Goal: Check status: Check status

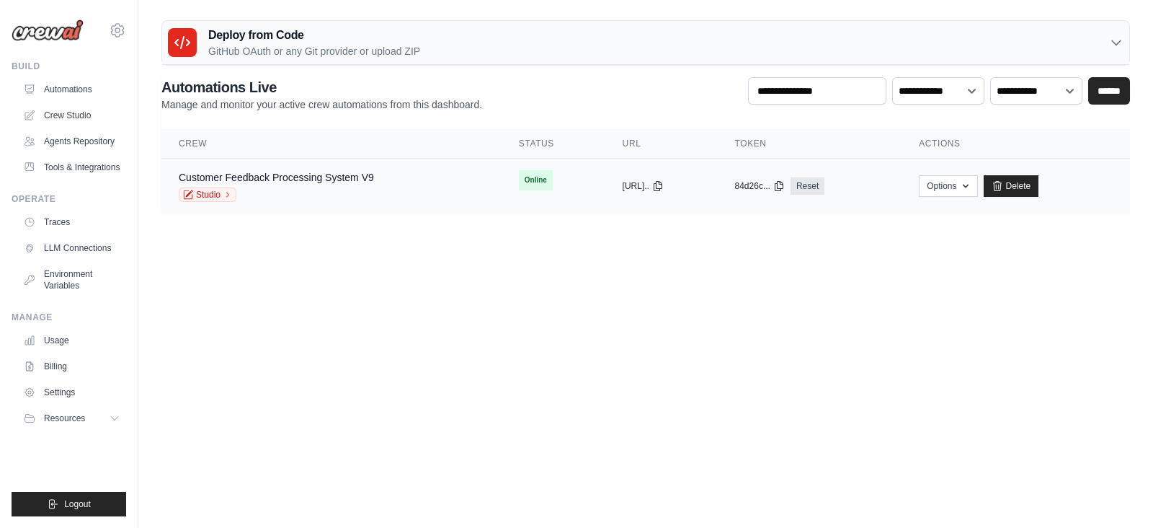
click at [333, 187] on div "Studio" at bounding box center [276, 194] width 195 height 14
click at [330, 188] on div "Studio" at bounding box center [276, 194] width 195 height 14
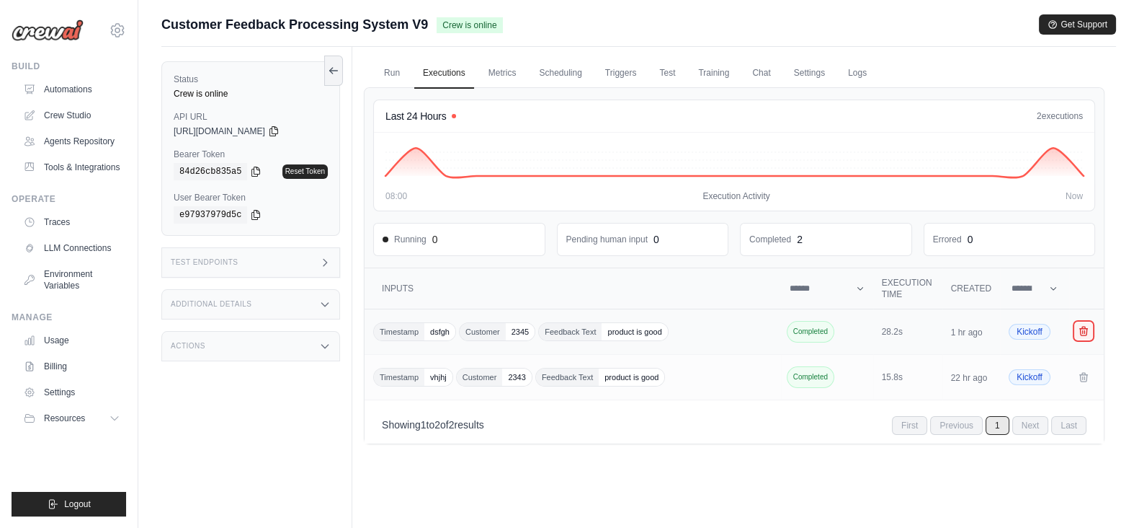
click at [1082, 329] on icon "Crew executions table" at bounding box center [1084, 330] width 8 height 9
